Goal: Task Accomplishment & Management: Use online tool/utility

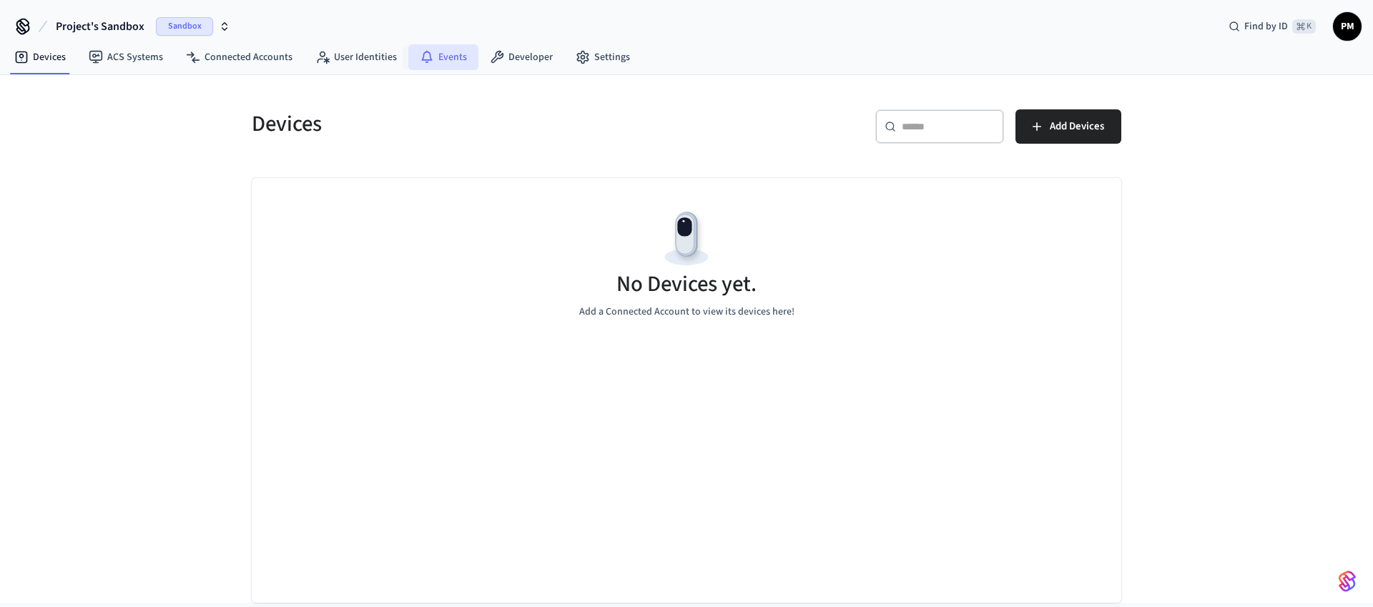
click at [471, 66] on link "Events" at bounding box center [443, 57] width 70 height 26
click at [521, 59] on link "Developer" at bounding box center [521, 57] width 86 height 26
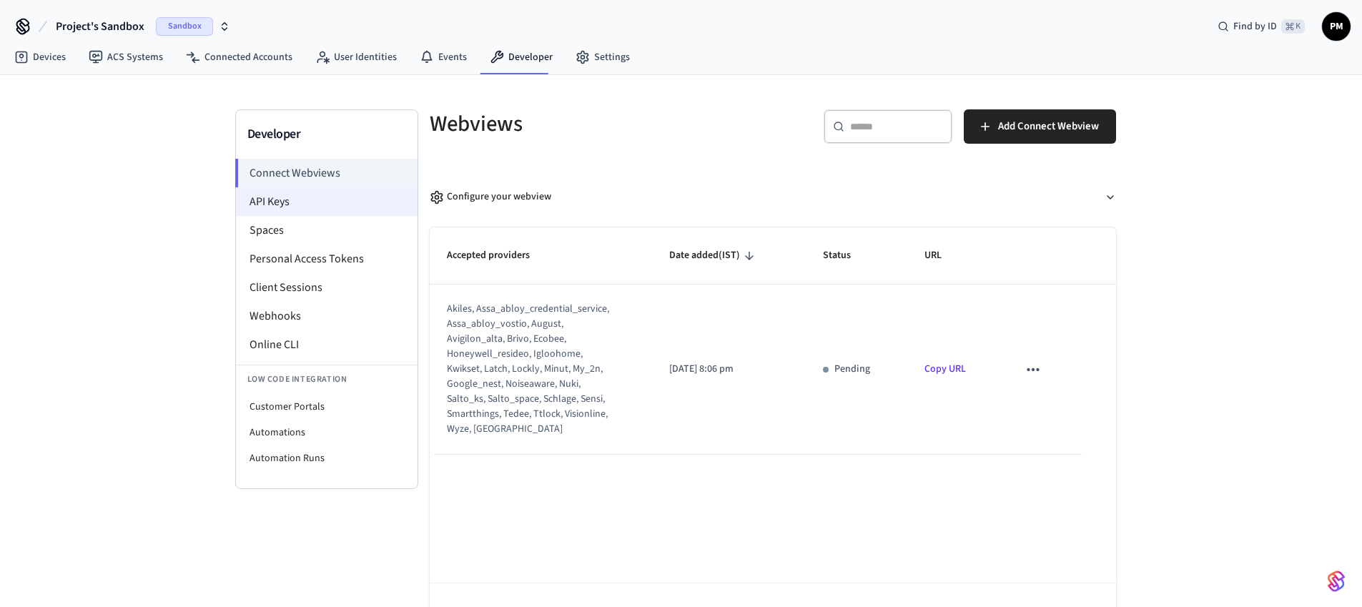
click at [319, 210] on li "API Keys" at bounding box center [327, 201] width 182 height 29
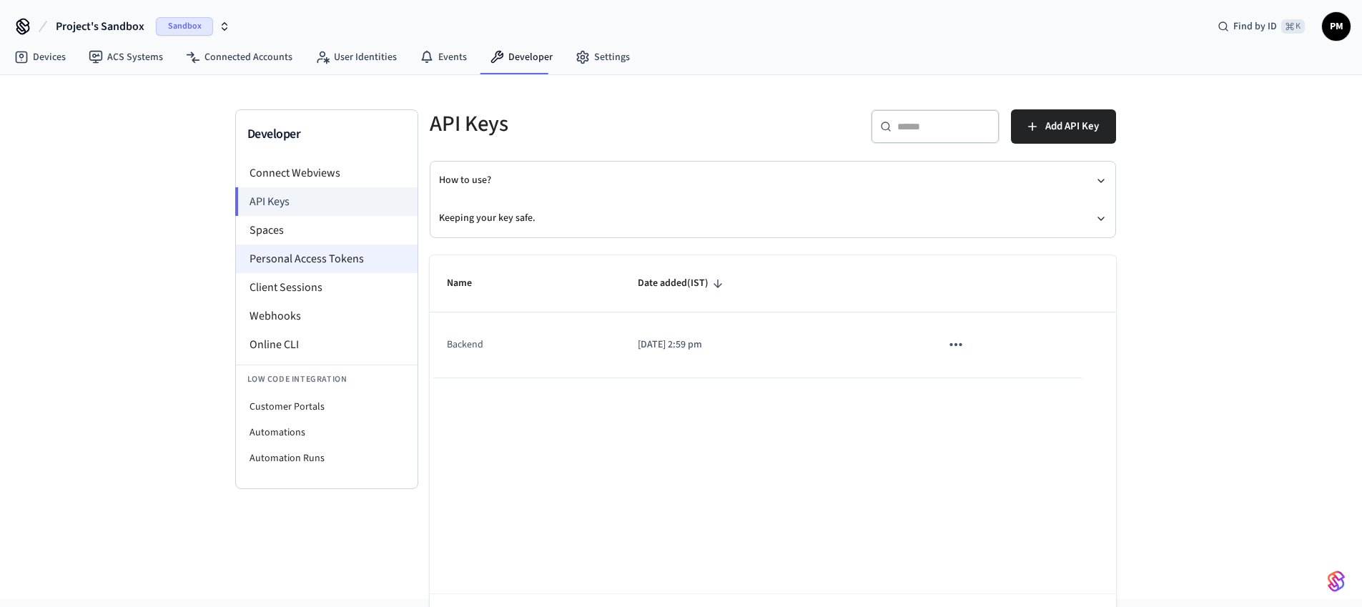
click at [285, 245] on li "Personal Access Tokens" at bounding box center [327, 259] width 182 height 29
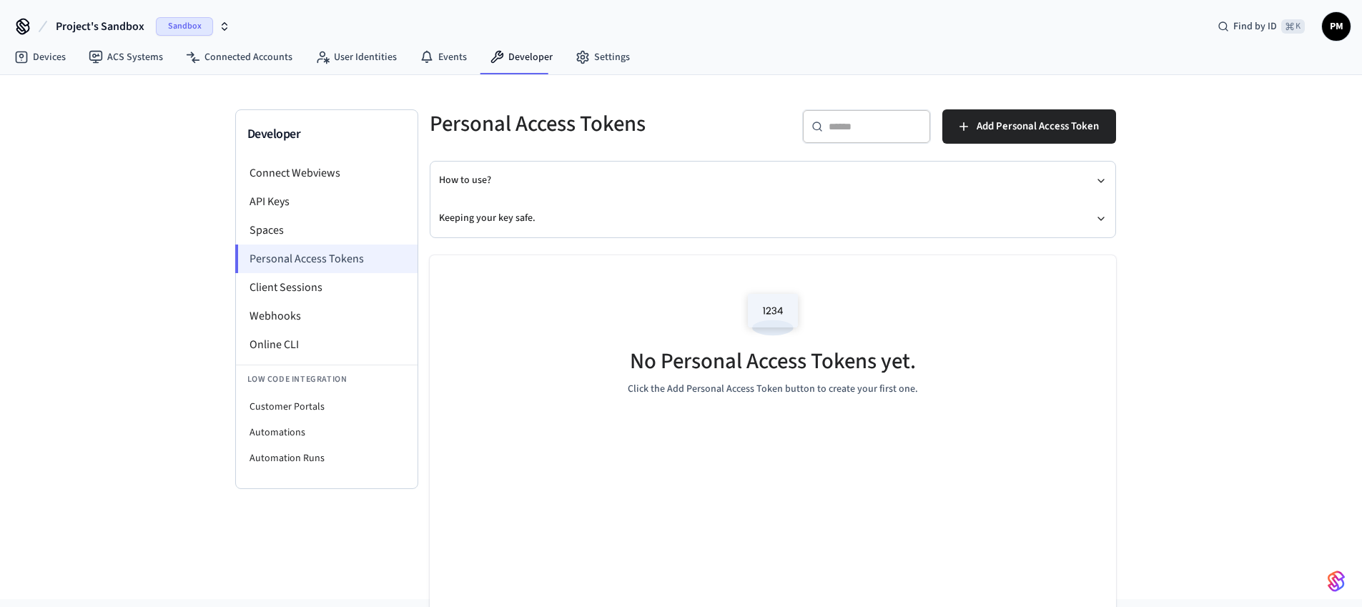
click at [293, 245] on li "Personal Access Tokens" at bounding box center [326, 259] width 182 height 29
click at [292, 230] on li "Spaces" at bounding box center [327, 230] width 182 height 29
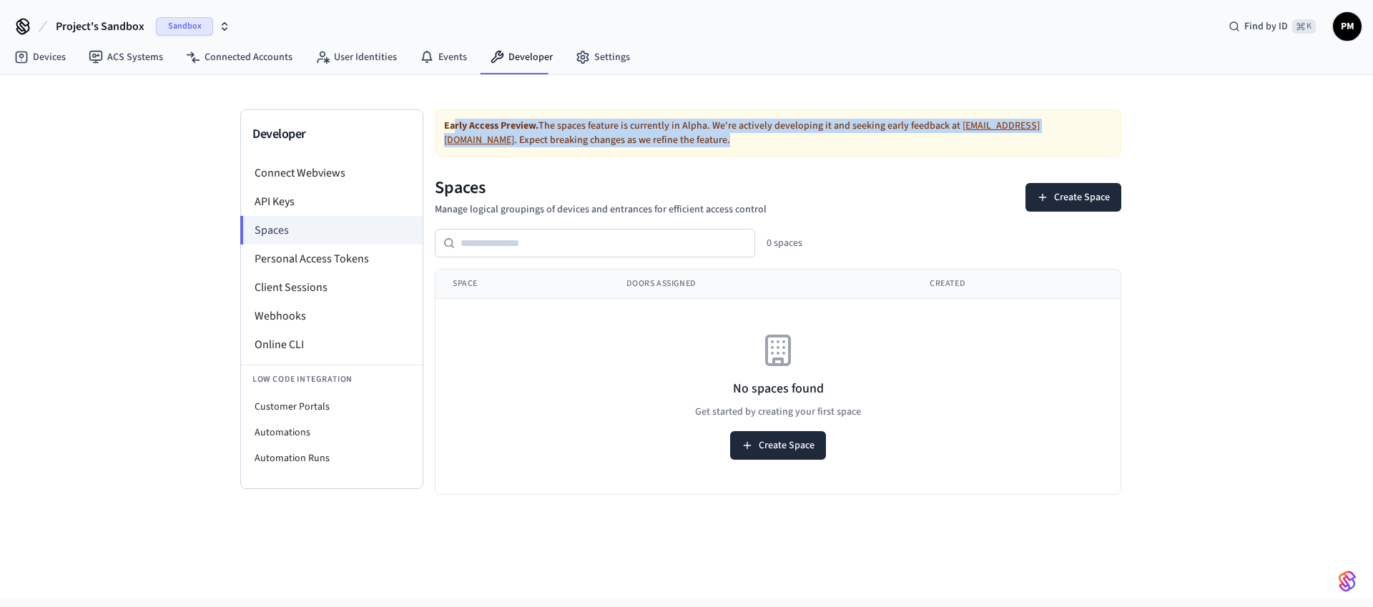
drag, startPoint x: 456, startPoint y: 122, endPoint x: 946, endPoint y: 151, distance: 491.4
click at [947, 151] on div "Early Access Preview. The spaces feature is currently in [GEOGRAPHIC_DATA]. We'…" at bounding box center [778, 132] width 686 height 47
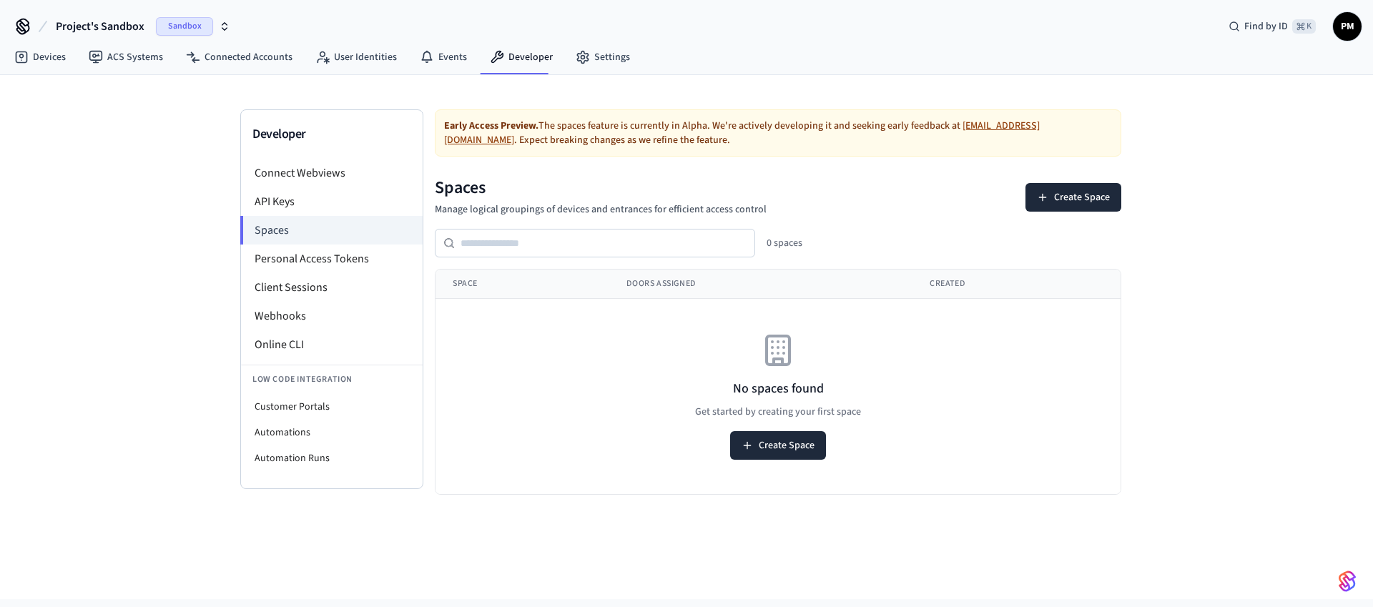
click at [625, 195] on h1 "Spaces" at bounding box center [601, 188] width 332 height 23
click at [275, 158] on div "Developer Connect Webviews API Keys Spaces Personal Access Tokens Client Sessio…" at bounding box center [331, 299] width 183 height 380
click at [277, 166] on li "Connect Webviews" at bounding box center [332, 173] width 182 height 29
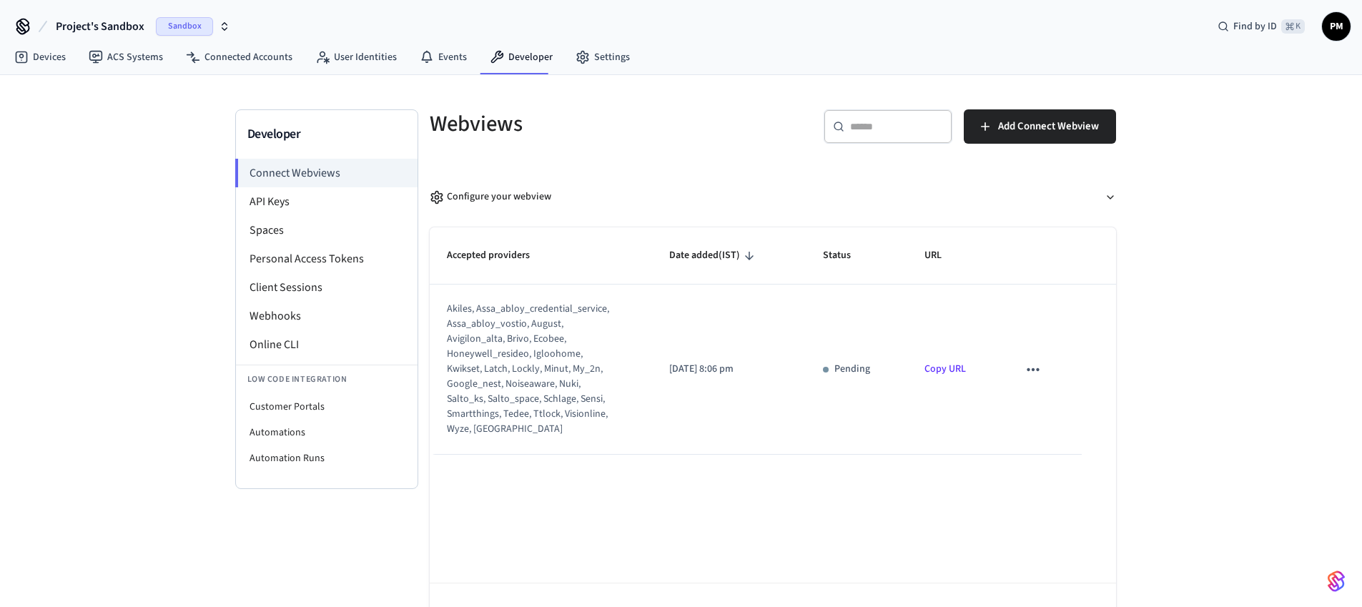
click at [891, 373] on td "Pending" at bounding box center [857, 370] width 102 height 170
click at [955, 362] on link "Copy URL" at bounding box center [945, 369] width 41 height 14
